Goal: Transaction & Acquisition: Purchase product/service

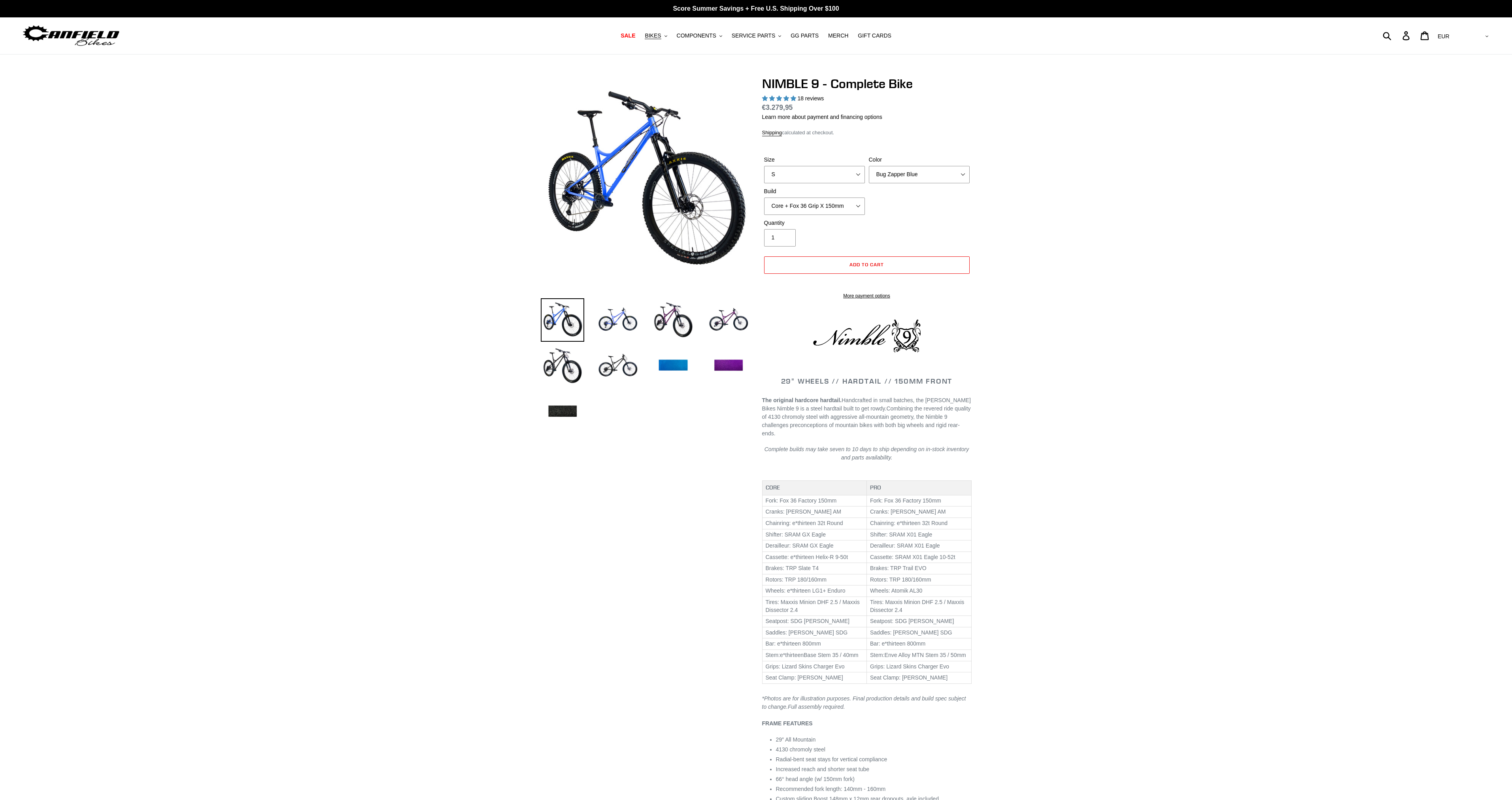
select select "highest-rating"
select select "M"
click at [764, 166] on select "S M L XL" at bounding box center [814, 175] width 101 height 18
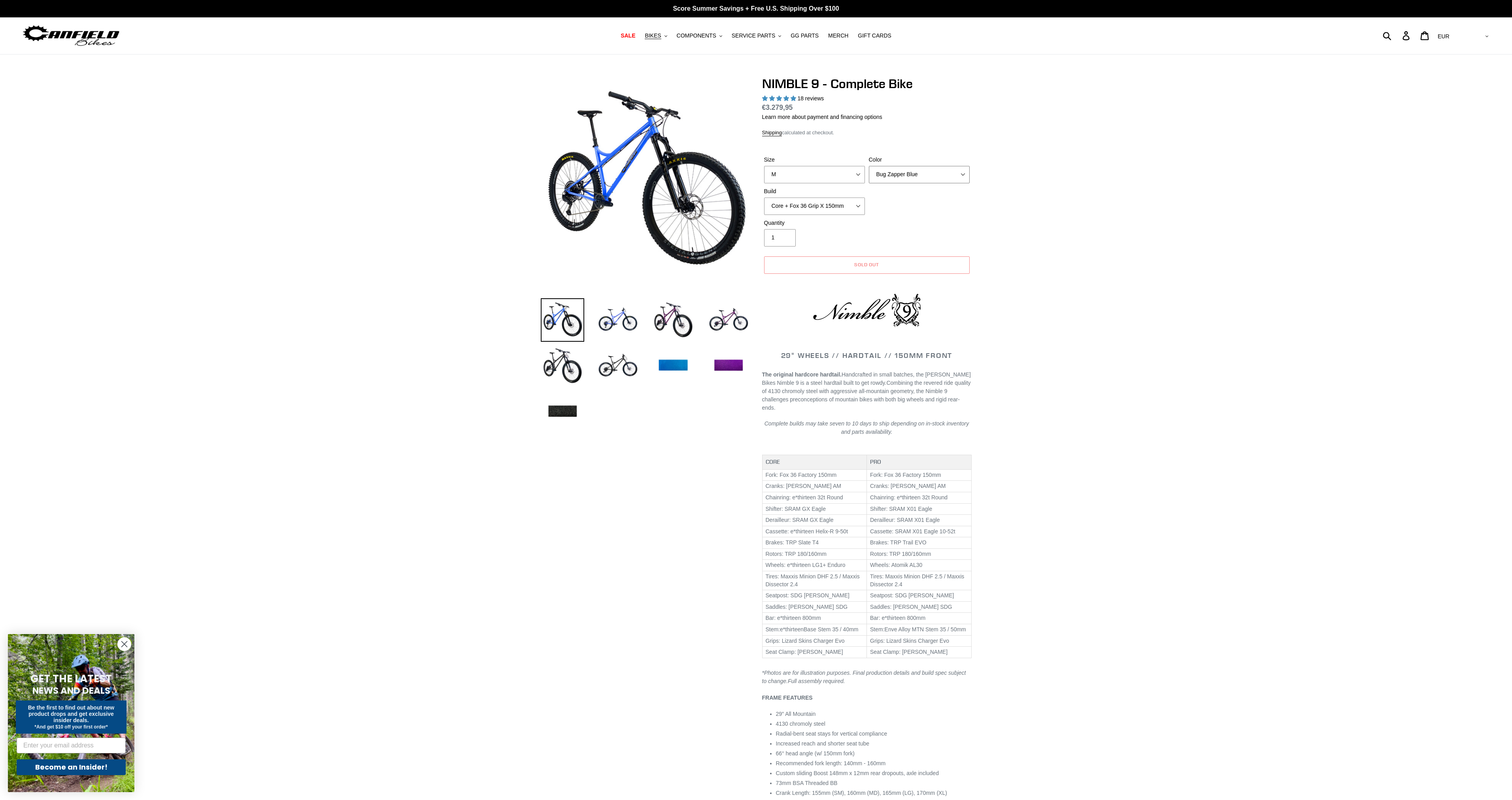
click at [896, 178] on select "Bug Zapper Blue Purple Haze - Sold Out Galaxy Black" at bounding box center [919, 175] width 101 height 18
click at [869, 166] on select "Bug Zapper Blue Purple Haze - Sold Out Galaxy Black" at bounding box center [919, 175] width 101 height 18
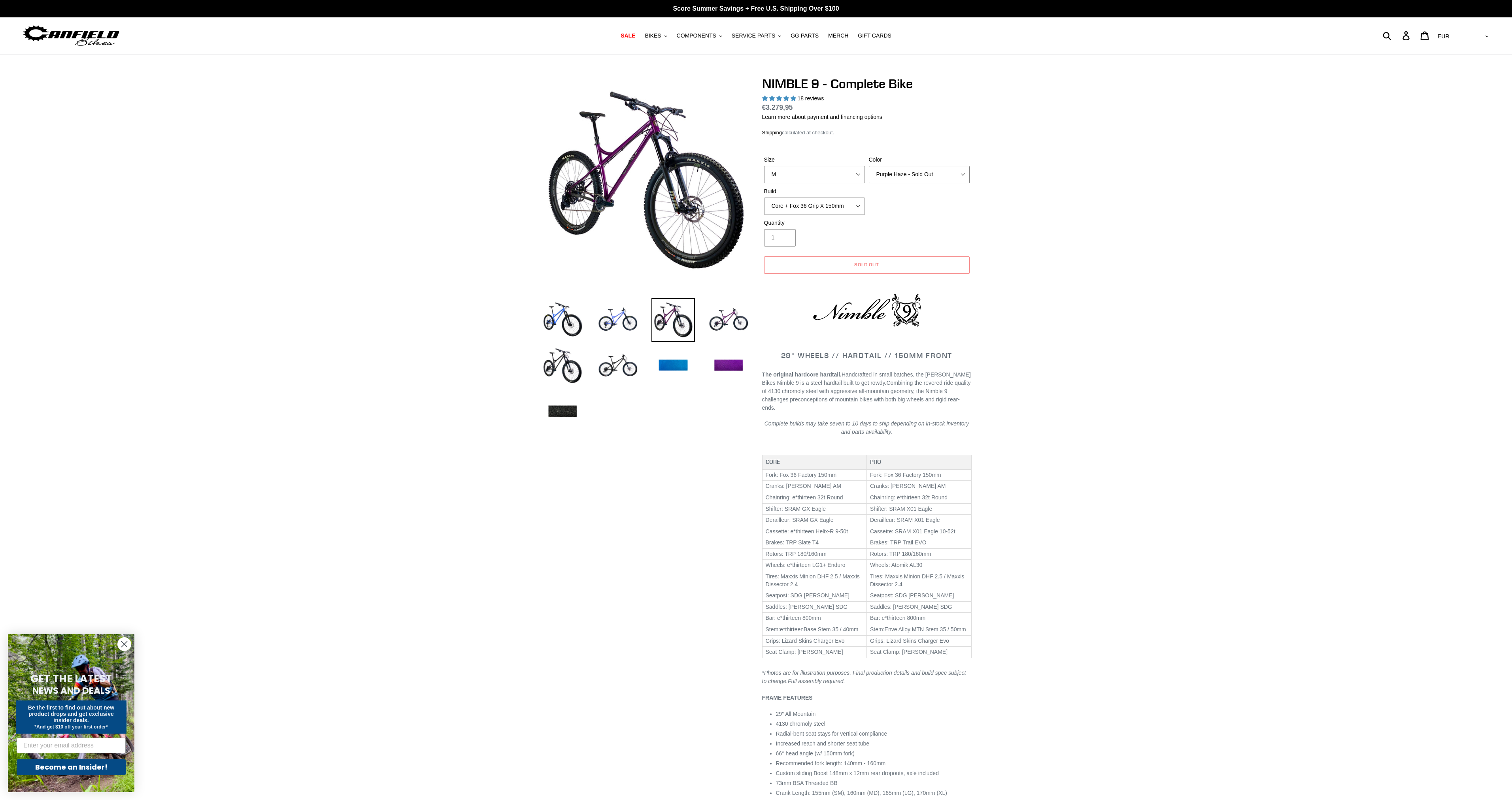
click at [901, 172] on select "Bug Zapper Blue Purple Haze - Sold Out Galaxy Black" at bounding box center [919, 175] width 101 height 18
select select "Galaxy Black"
click at [869, 166] on select "Bug Zapper Blue Purple Haze - Sold Out Galaxy Black" at bounding box center [919, 175] width 101 height 18
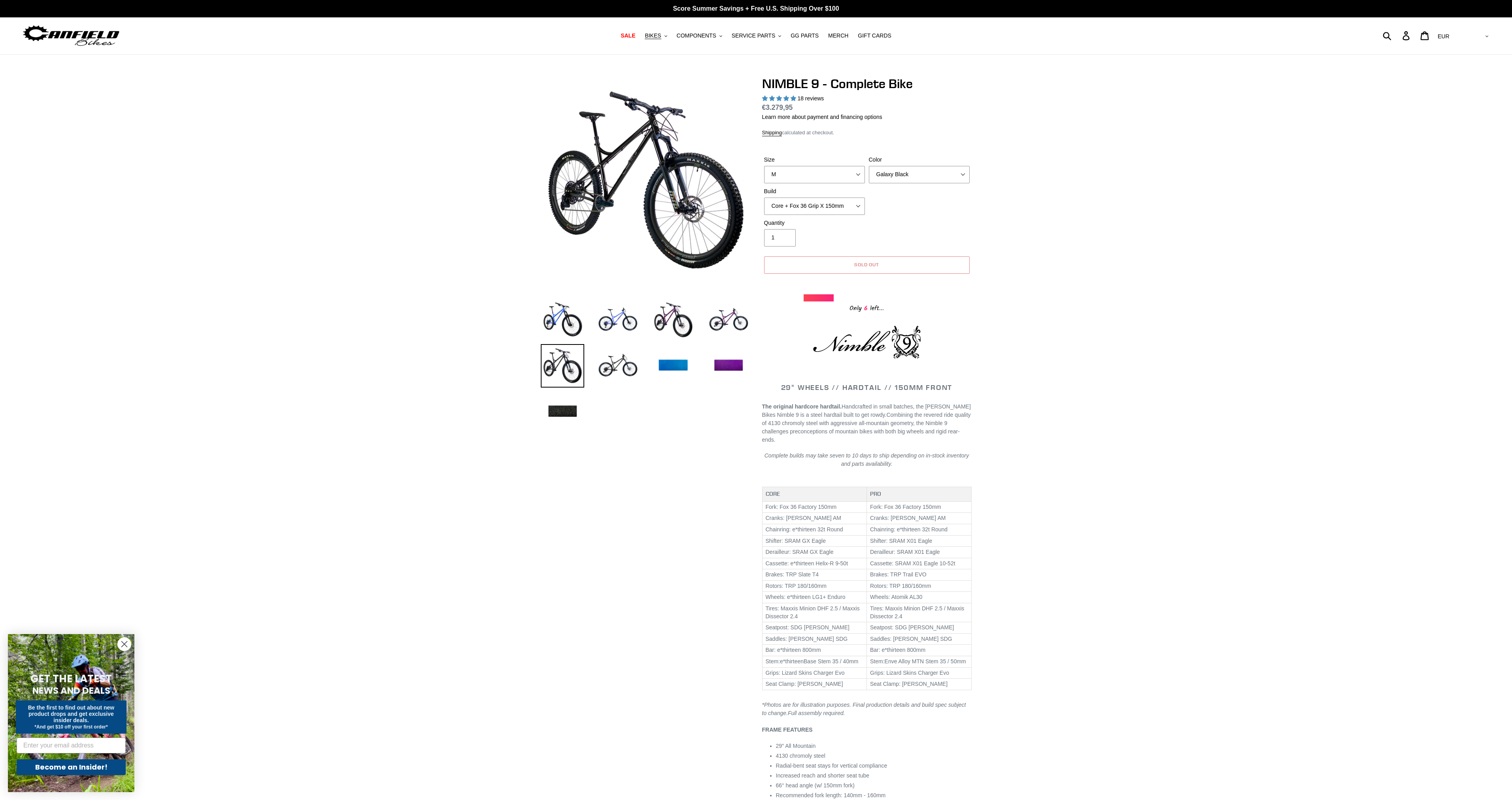
click at [851, 267] on button "Sold out" at bounding box center [867, 265] width 206 height 18
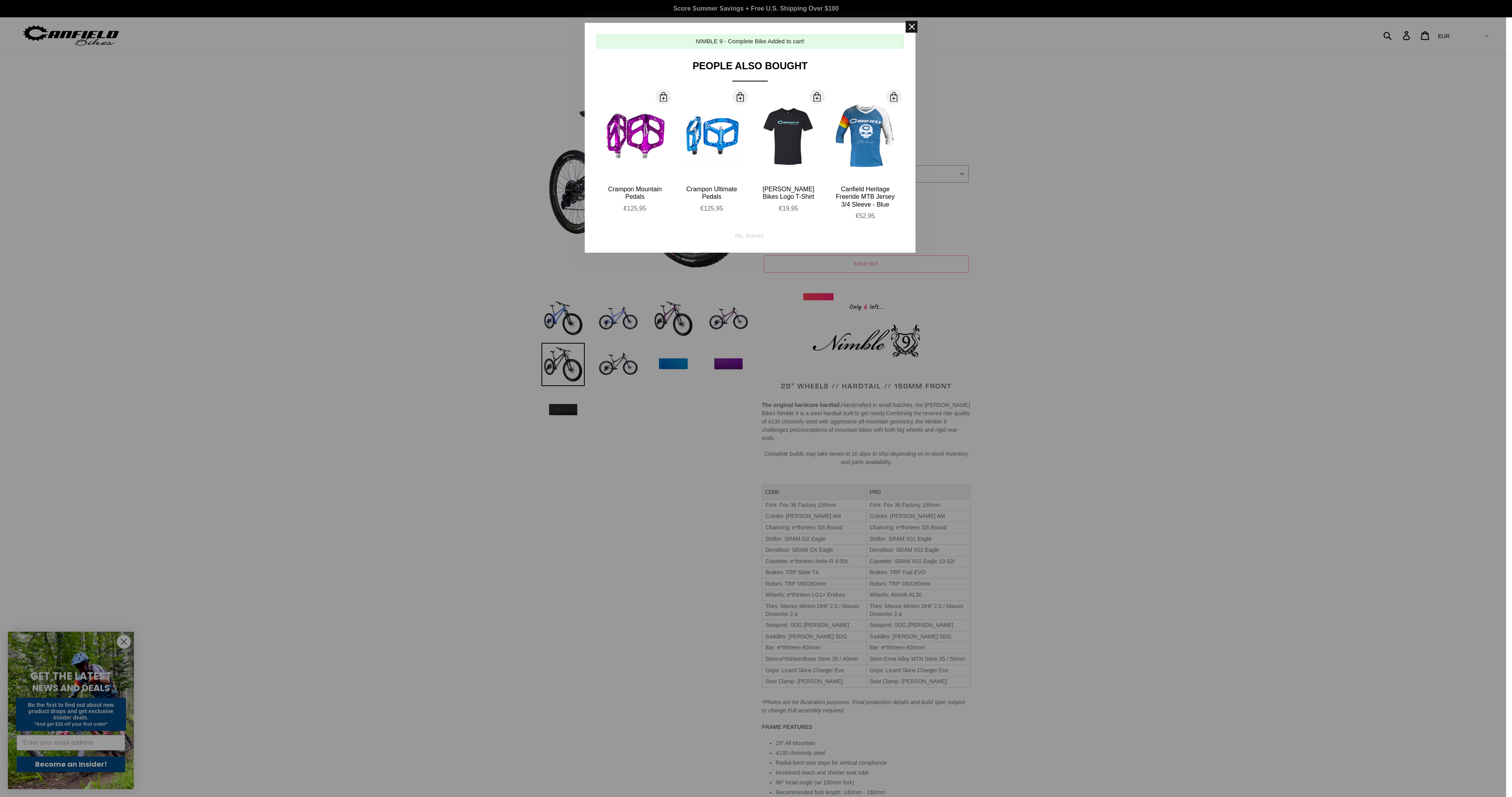
click at [909, 29] on span at bounding box center [912, 27] width 12 height 12
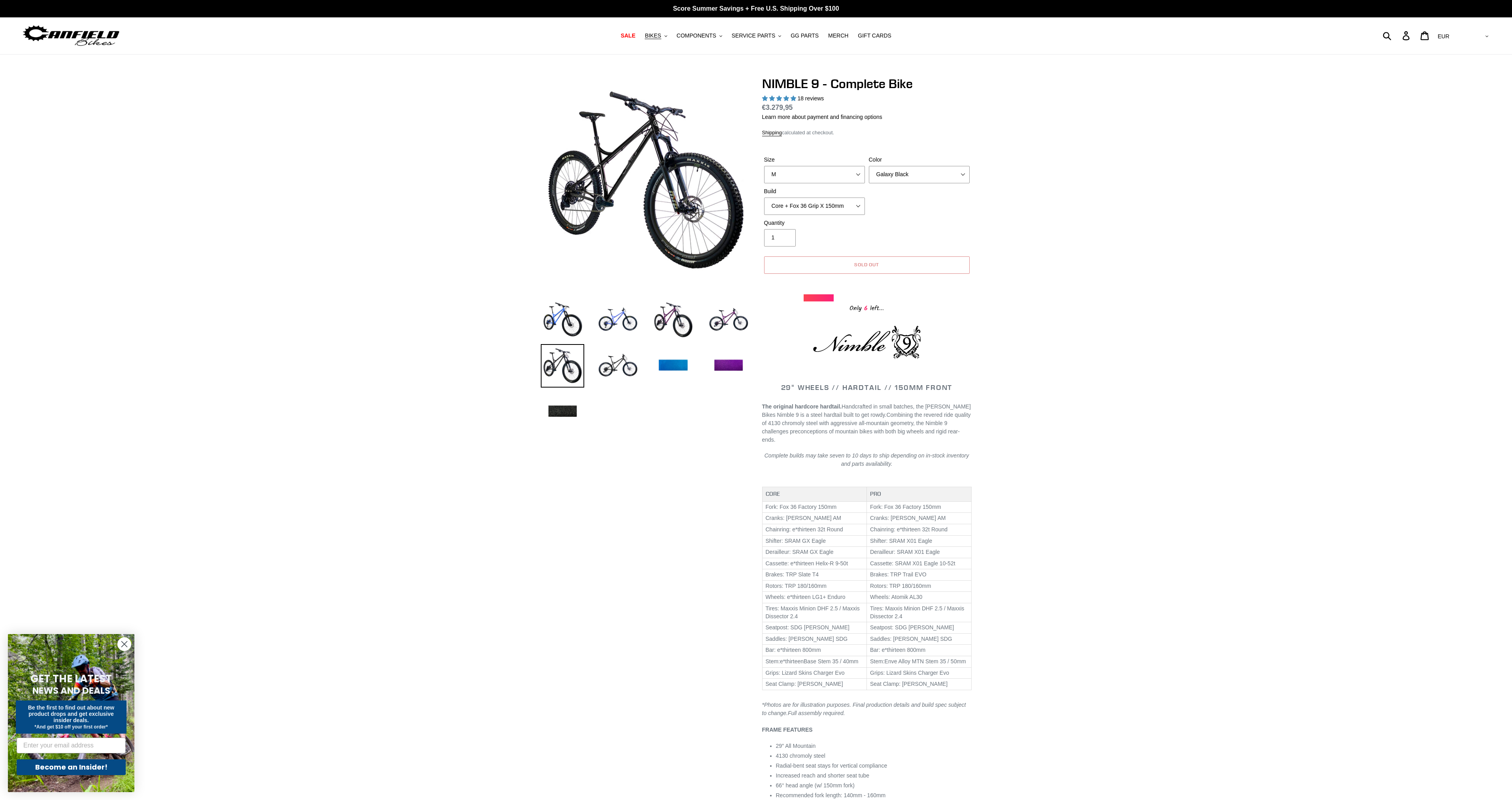
click at [875, 259] on button "Sold out" at bounding box center [867, 265] width 206 height 18
click at [808, 194] on label "Build" at bounding box center [814, 191] width 101 height 8
click at [808, 197] on select "Core + Fox 36 Grip X 150mm Pro + Fox 36 Grip X 150mm Core + RockShox Lyrik Ulti…" at bounding box center [814, 206] width 101 height 18
click at [808, 204] on select "Core + Fox 36 Grip X 150mm Pro + Fox 36 Grip X 150mm Core + RockShox Lyrik Ulti…" at bounding box center [814, 206] width 101 height 18
click at [764, 197] on select "Core + Fox 36 Grip X 150mm Pro + Fox 36 Grip X 150mm Core + RockShox Lyrik Ulti…" at bounding box center [814, 206] width 101 height 18
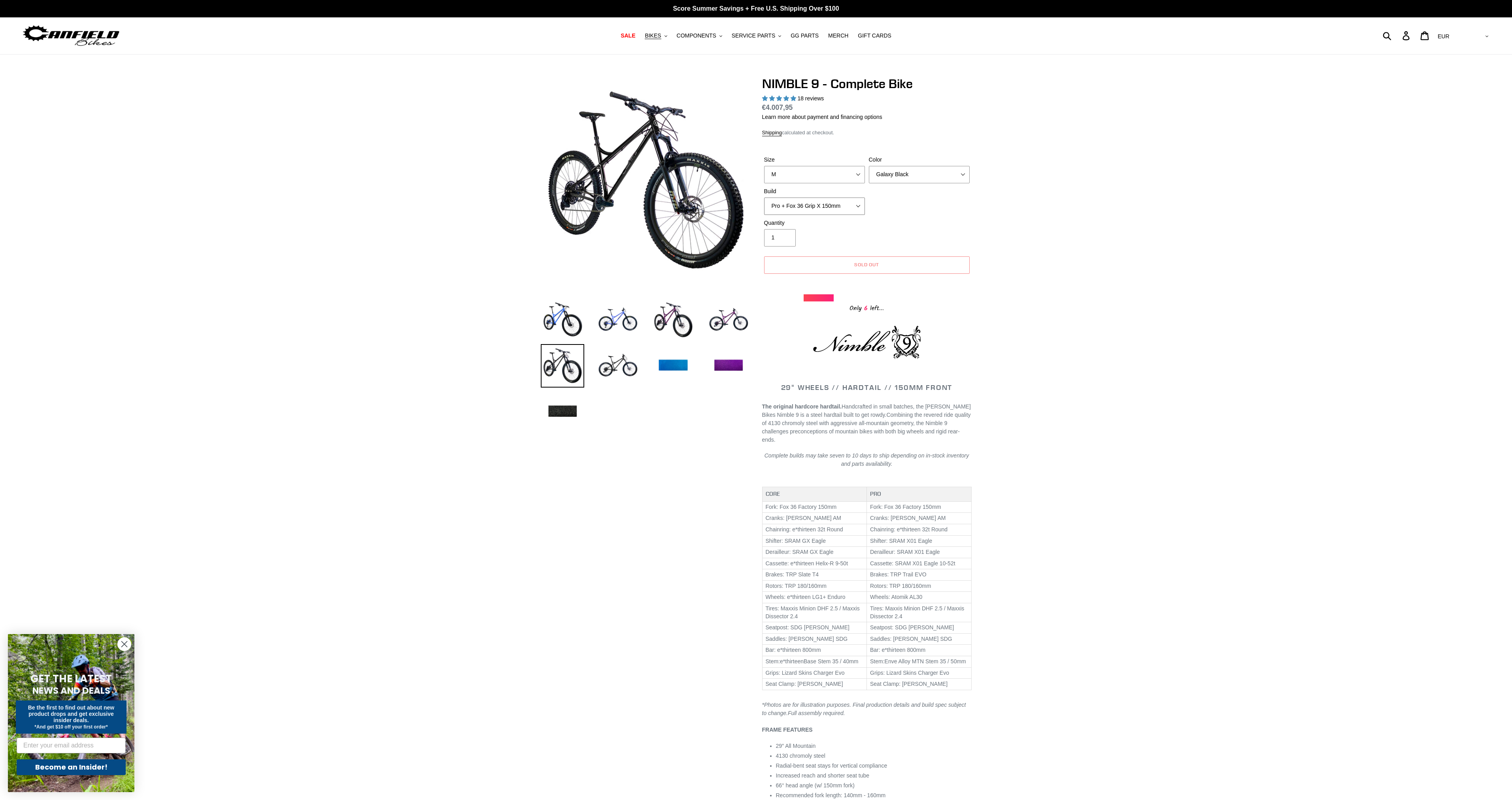
click at [813, 204] on select "Core + Fox 36 Grip X 150mm Pro + Fox 36 Grip X 150mm Core + RockShox Lyrik Ulti…" at bounding box center [814, 206] width 101 height 18
select select "Core + RockShox Lyrik Ultimate 150mm"
click at [764, 197] on select "Core + Fox 36 Grip X 150mm Pro + Fox 36 Grip X 150mm Core + RockShox Lyrik Ulti…" at bounding box center [814, 206] width 101 height 18
click at [823, 177] on select "S M L XL" at bounding box center [814, 175] width 101 height 18
click at [764, 166] on select "S M L XL" at bounding box center [814, 175] width 101 height 18
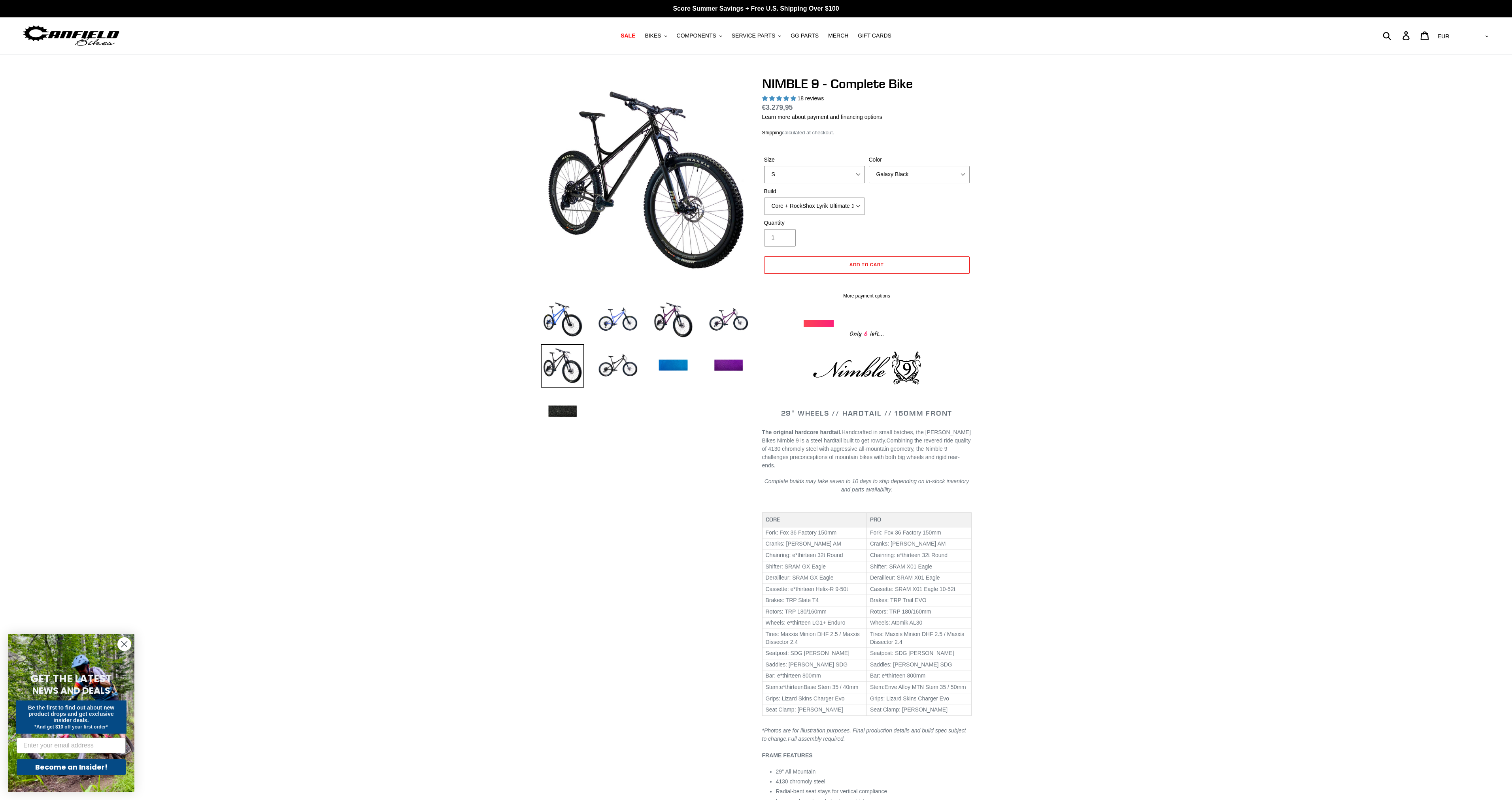
drag, startPoint x: 826, startPoint y: 178, endPoint x: 826, endPoint y: 183, distance: 5.0
click at [826, 180] on select "S M L XL" at bounding box center [814, 175] width 101 height 18
click at [764, 166] on select "S M L XL" at bounding box center [814, 175] width 101 height 18
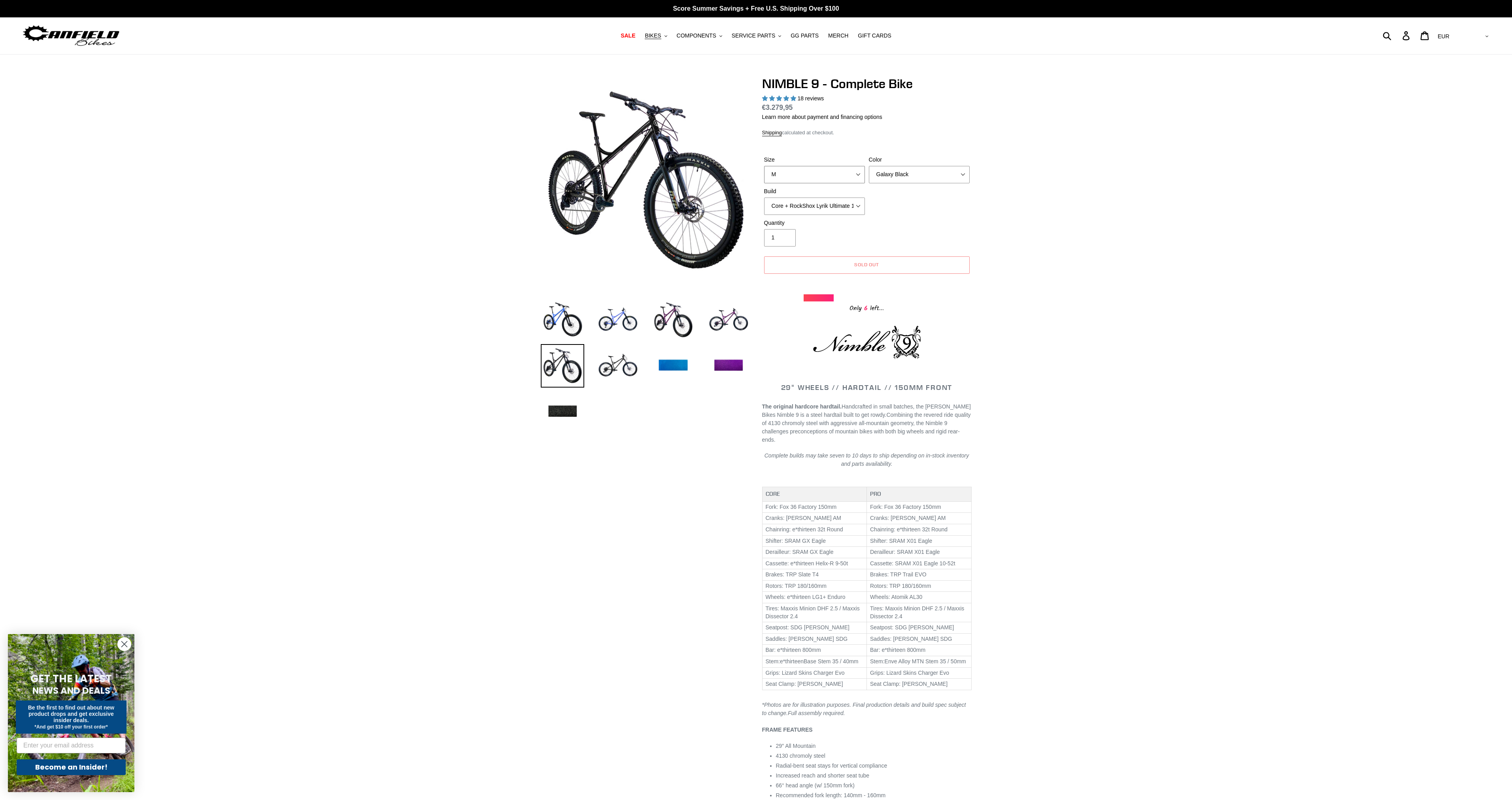
click at [828, 173] on select "S M L XL" at bounding box center [814, 175] width 101 height 18
click at [823, 226] on div "Quantity 1" at bounding box center [814, 233] width 105 height 28
click at [828, 174] on select "S M L XL" at bounding box center [814, 175] width 101 height 18
click at [764, 166] on select "S M L XL" at bounding box center [814, 175] width 101 height 18
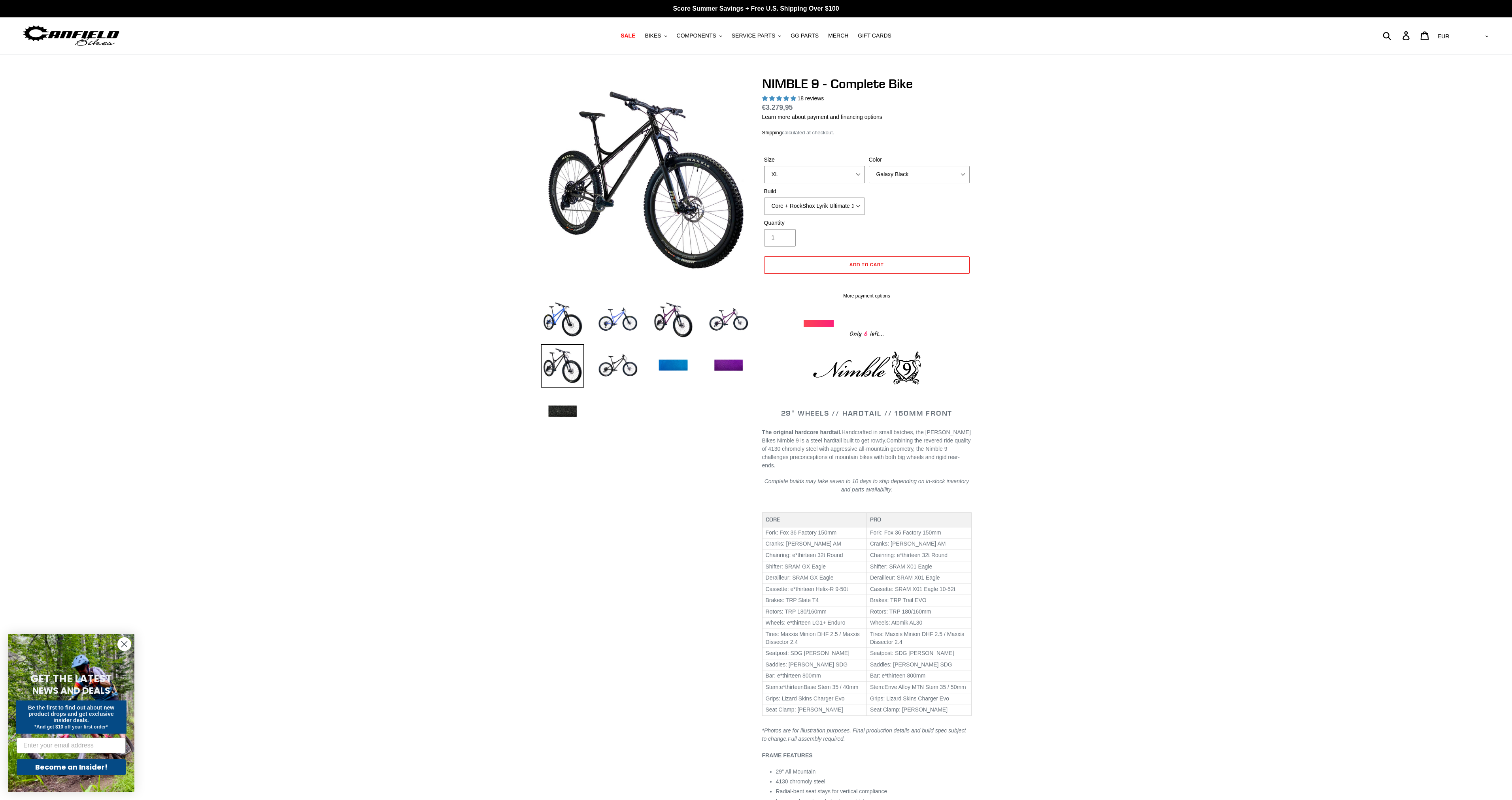
click at [825, 175] on select "S M L XL" at bounding box center [814, 175] width 101 height 18
select select "S"
click at [764, 166] on select "S M L XL" at bounding box center [814, 175] width 101 height 18
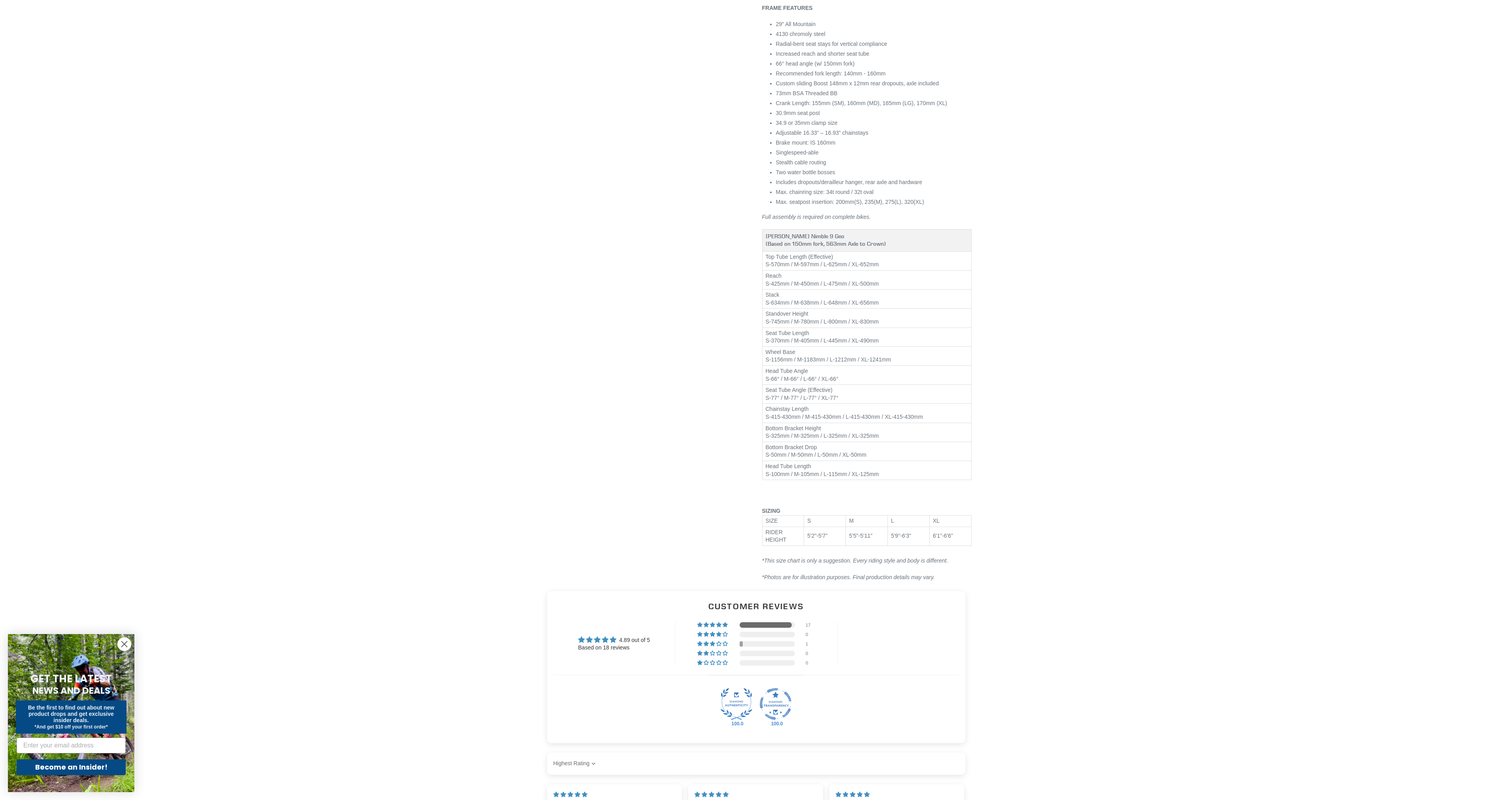
scroll to position [791, 0]
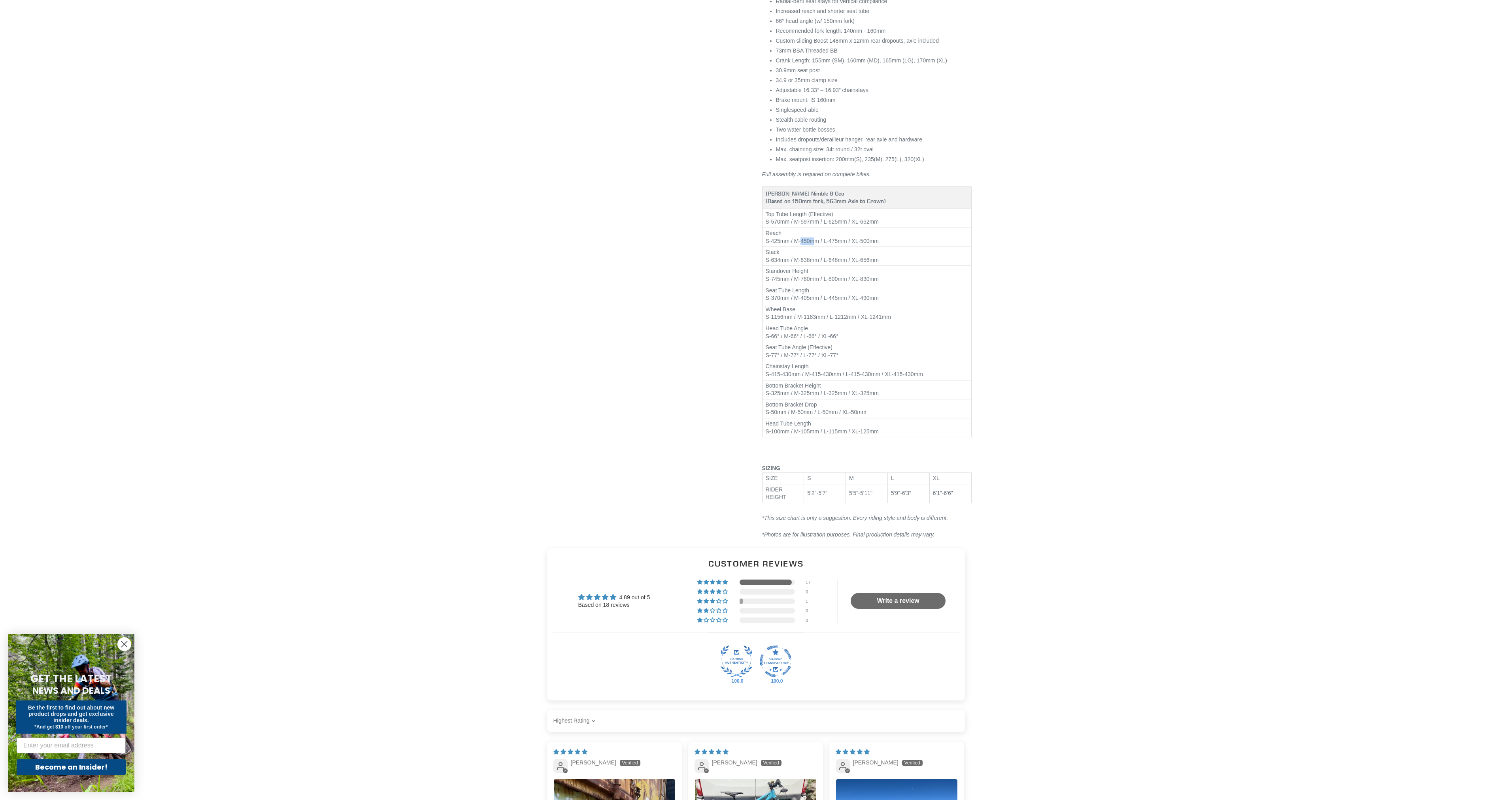
drag, startPoint x: 803, startPoint y: 240, endPoint x: 815, endPoint y: 240, distance: 12.0
click at [815, 240] on td "Reach S-425mm / M-450mm / L-475mm / XL-500mm" at bounding box center [866, 237] width 209 height 19
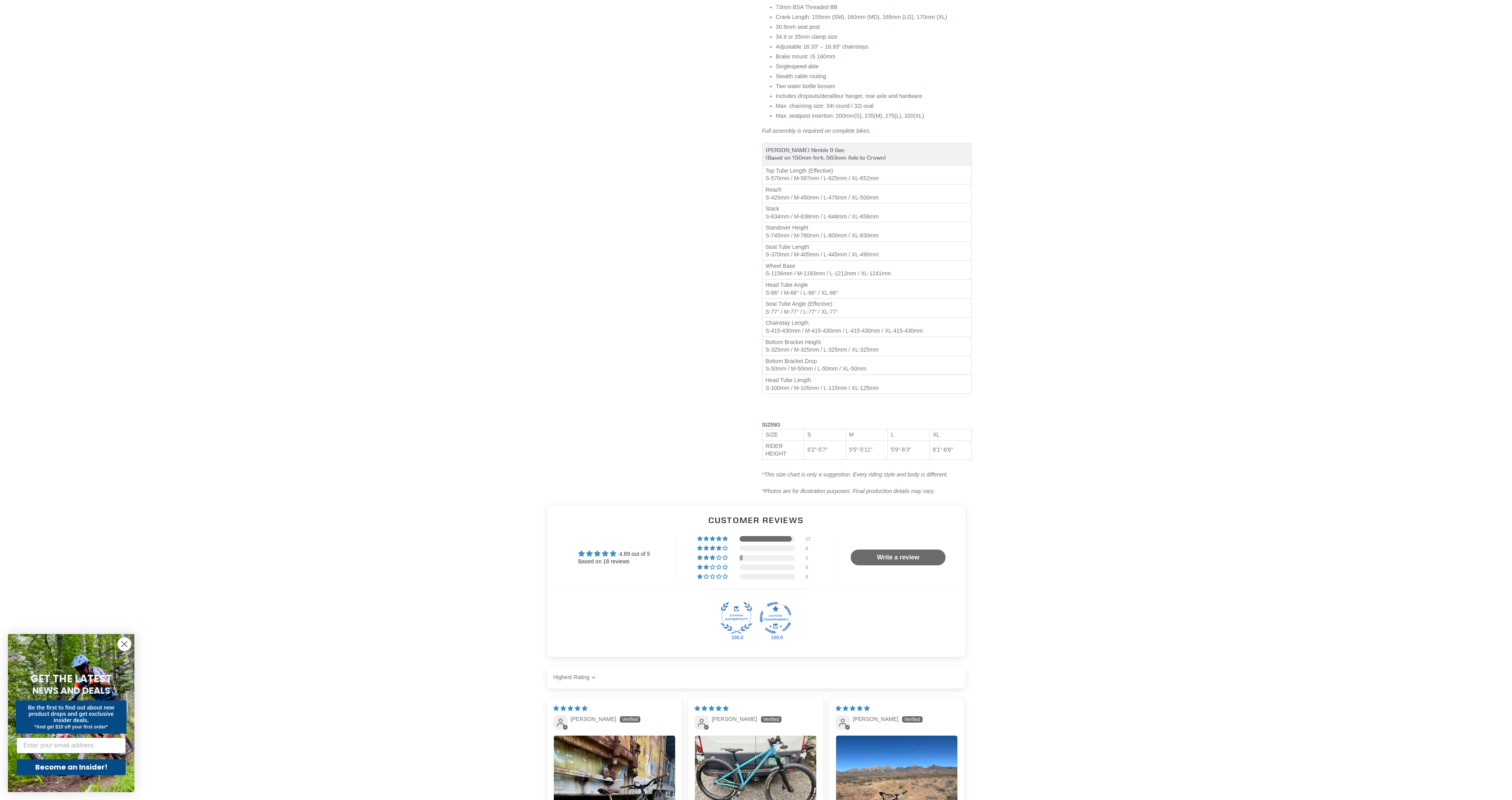
scroll to position [1027, 0]
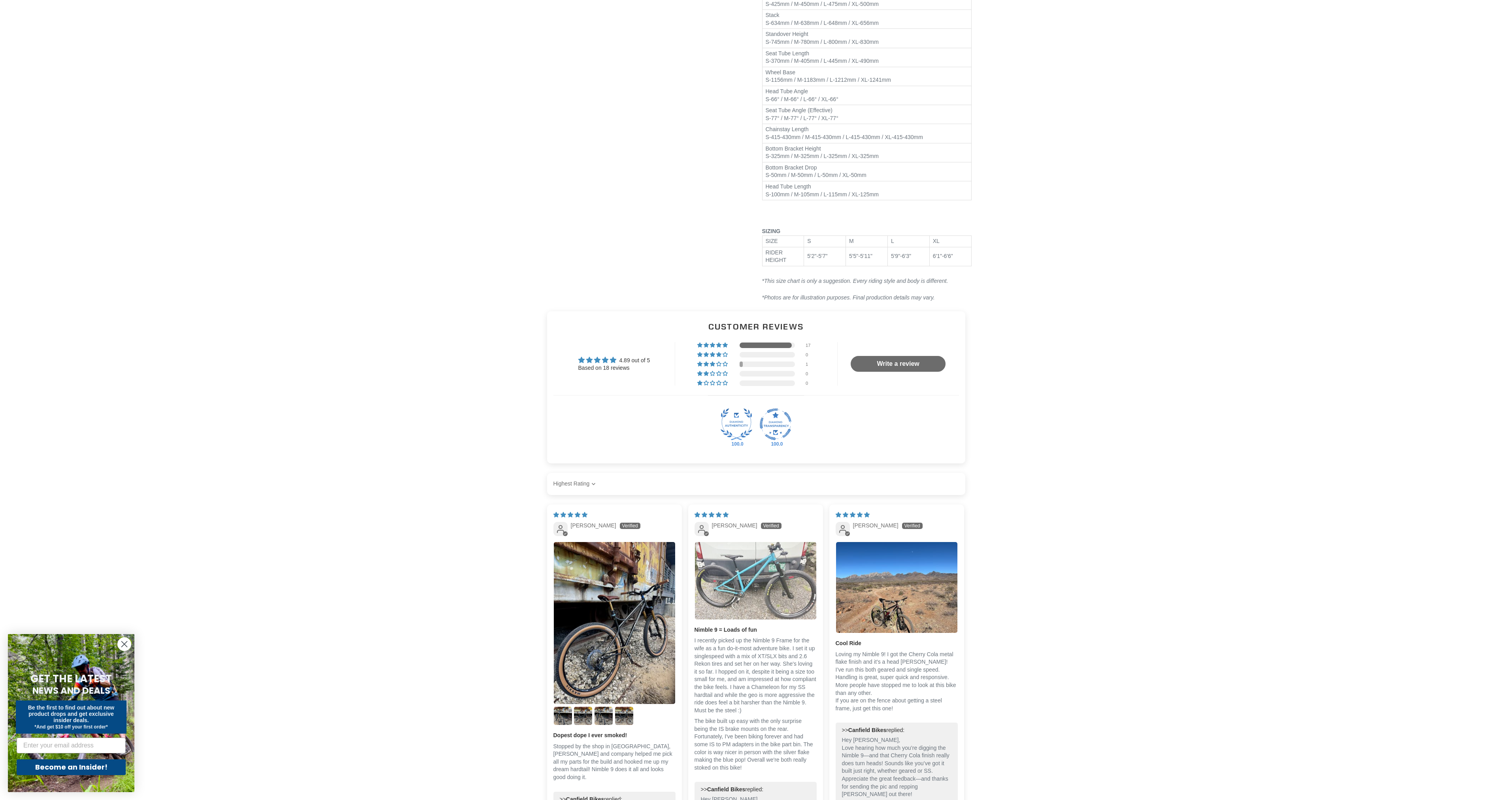
click at [774, 564] on img "Link to user picture 1" at bounding box center [755, 580] width 121 height 77
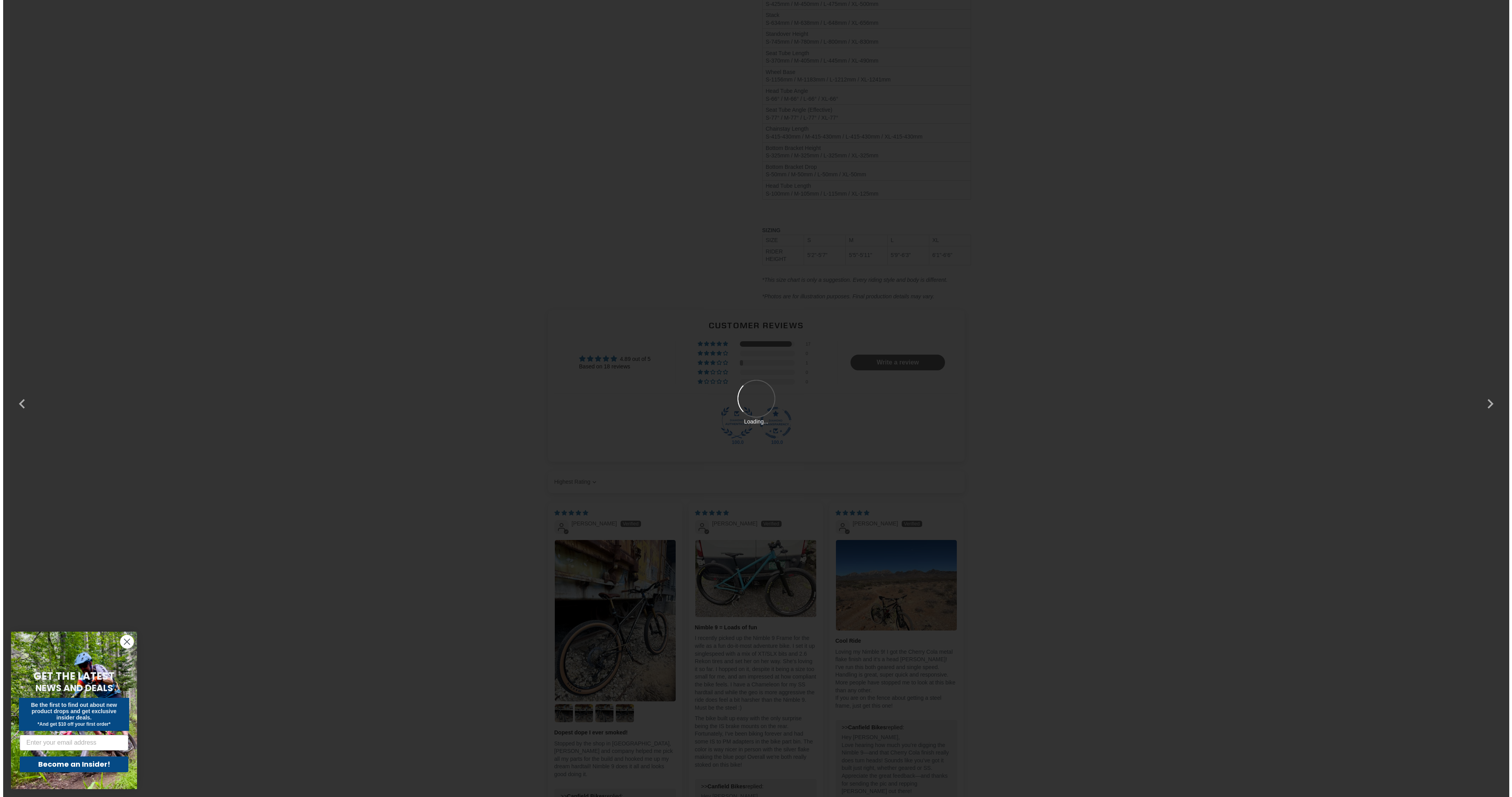
scroll to position [0, 0]
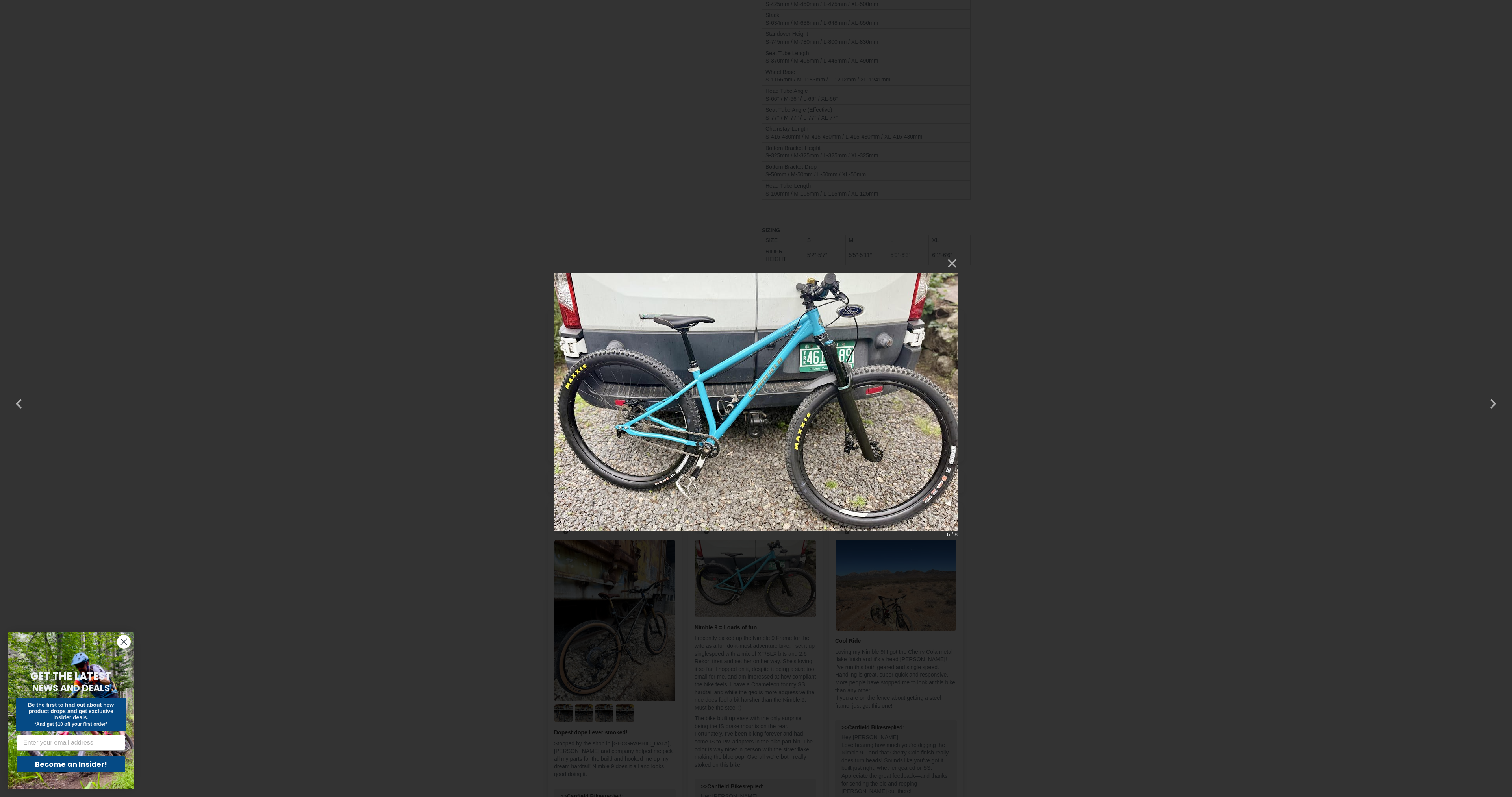
click at [651, 93] on div "× 6 / 8 Loading..." at bounding box center [756, 398] width 1512 height 797
